Goal: Information Seeking & Learning: Learn about a topic

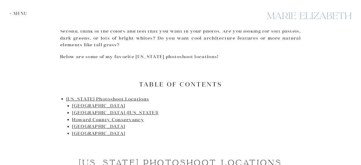
scroll to position [289, 0]
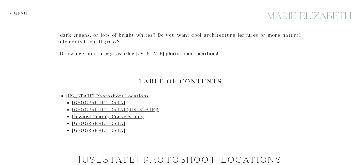
click at [106, 107] on link "[GEOGRAPHIC_DATA] ([US_STATE])" at bounding box center [115, 109] width 86 height 5
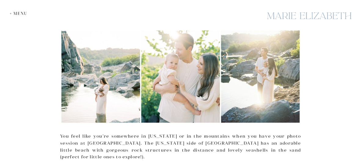
scroll to position [825, 0]
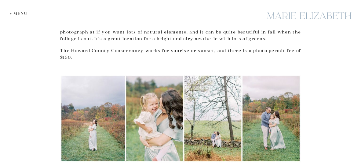
click at [109, 93] on img at bounding box center [180, 119] width 241 height 88
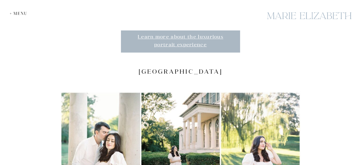
scroll to position [1309, 0]
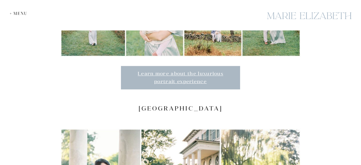
click at [169, 105] on h2 "[GEOGRAPHIC_DATA]" at bounding box center [180, 109] width 241 height 8
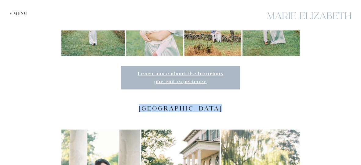
copy div "[GEOGRAPHIC_DATA]"
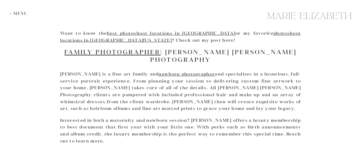
scroll to position [2030, 0]
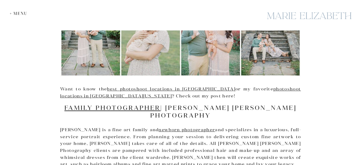
scroll to position [289, 0]
